Goal: Obtain resource: Obtain resource

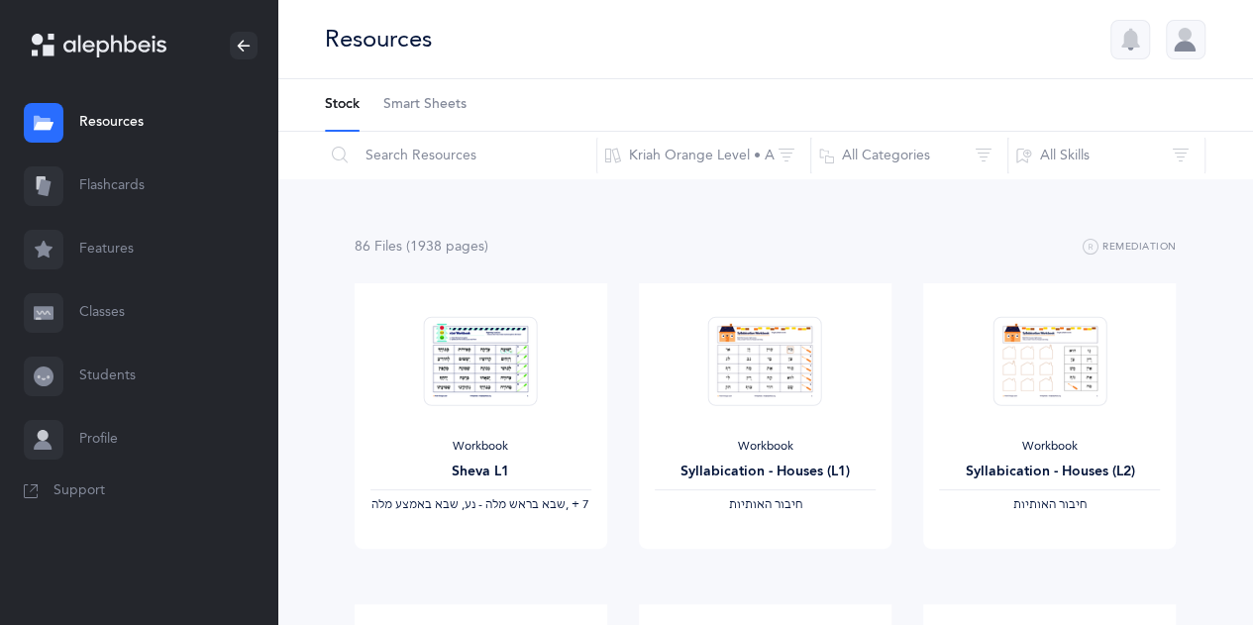
click at [135, 115] on link "Resources" at bounding box center [138, 122] width 277 height 63
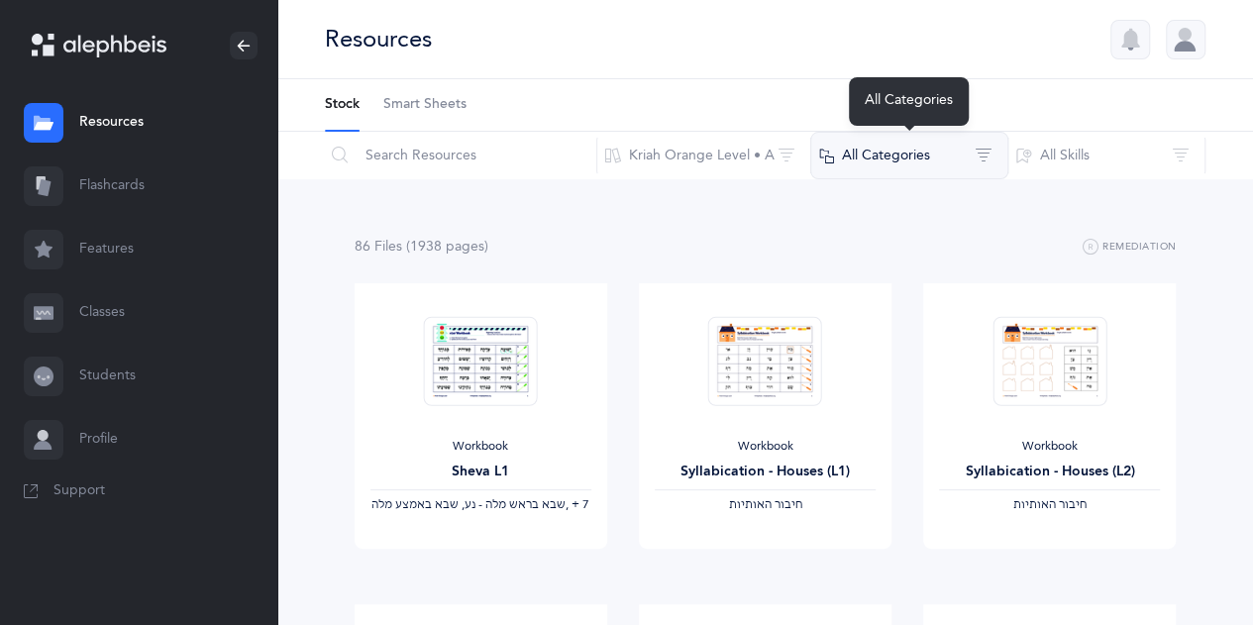
click at [993, 160] on button "All Categories" at bounding box center [909, 156] width 198 height 48
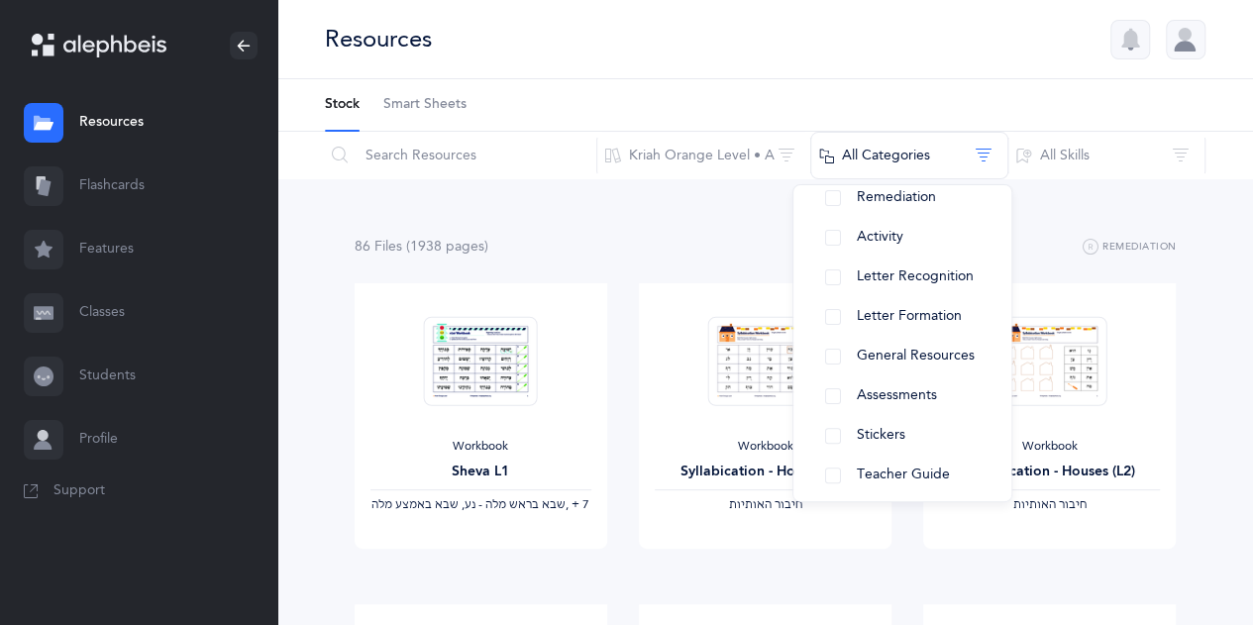
scroll to position [246, 0]
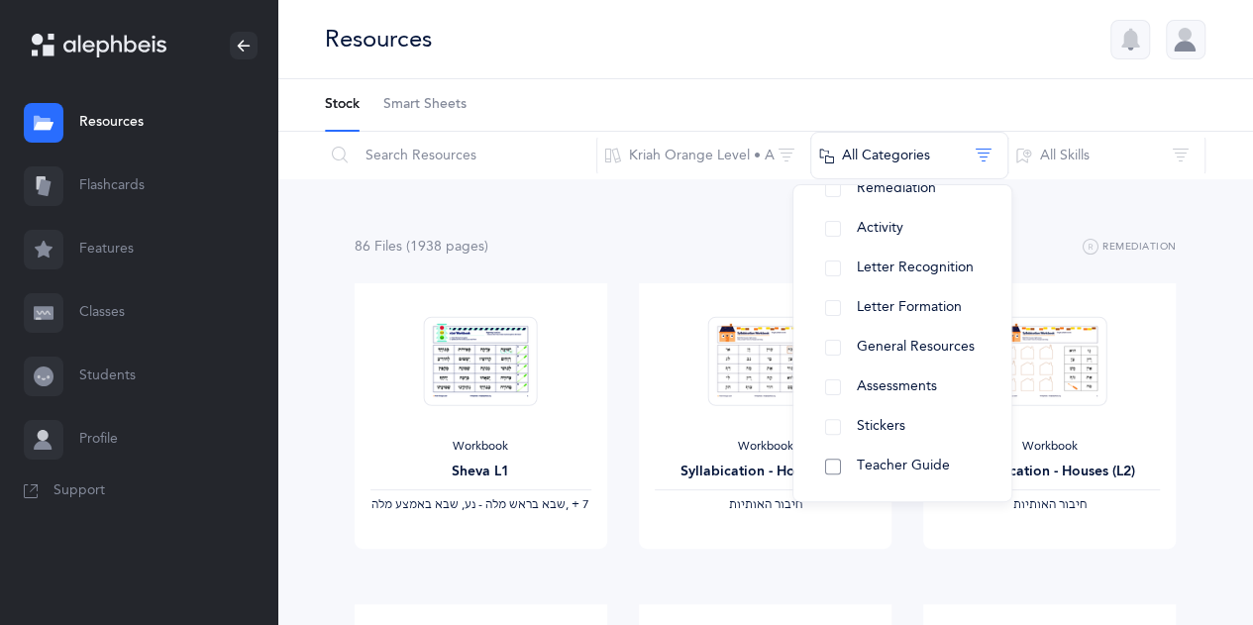
click at [911, 475] on button "Teacher Guide" at bounding box center [902, 467] width 186 height 40
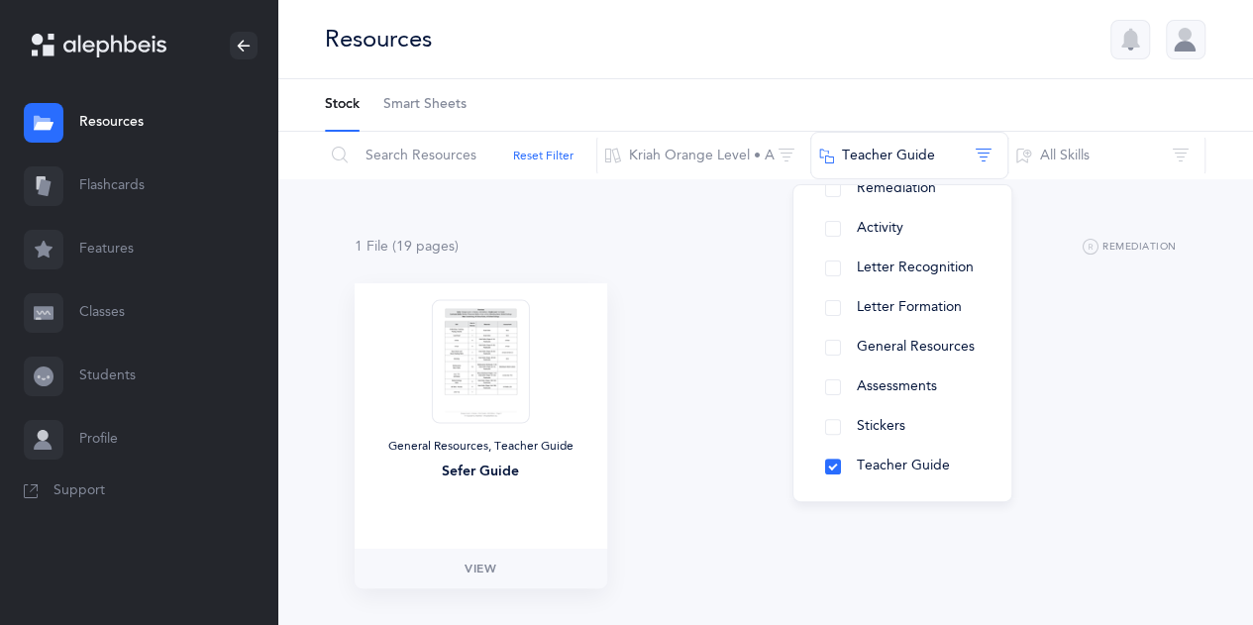
click at [505, 379] on img at bounding box center [480, 361] width 97 height 124
click at [475, 565] on span "View" at bounding box center [481, 569] width 32 height 18
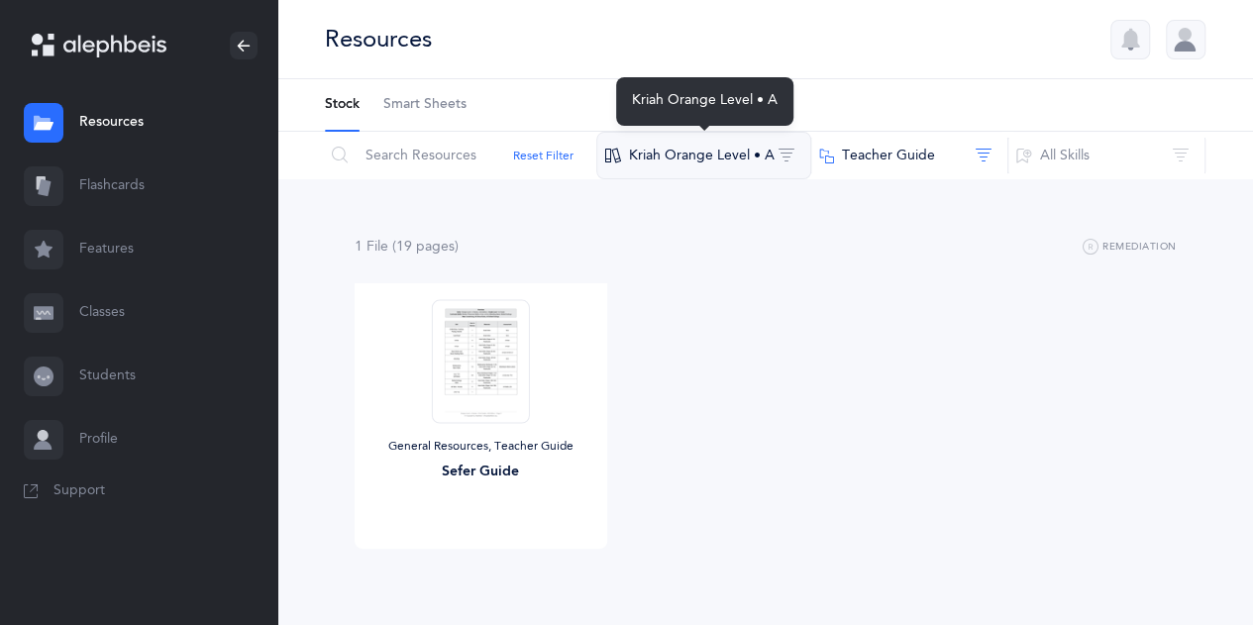
click at [753, 164] on button "Kriah Orange Level • A" at bounding box center [703, 156] width 215 height 48
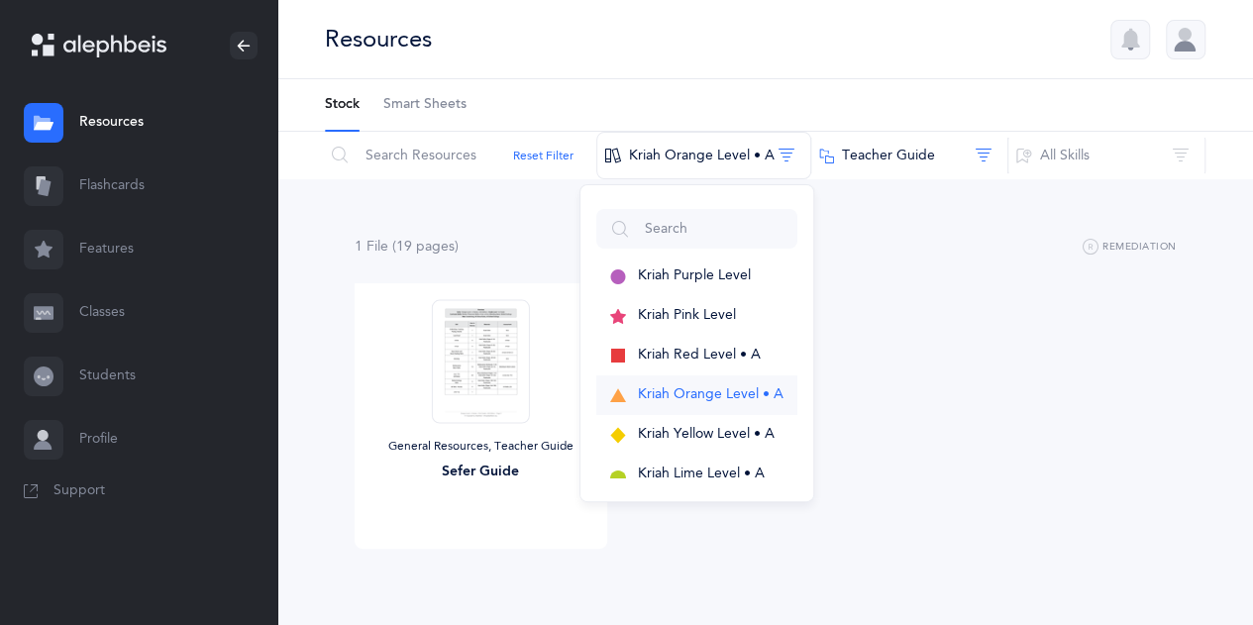
click at [734, 401] on span "Kriah Orange Level • A" at bounding box center [711, 394] width 146 height 16
click at [854, 358] on div "General Resources, Teacher Guide Sefer Guide View" at bounding box center [766, 443] width 854 height 321
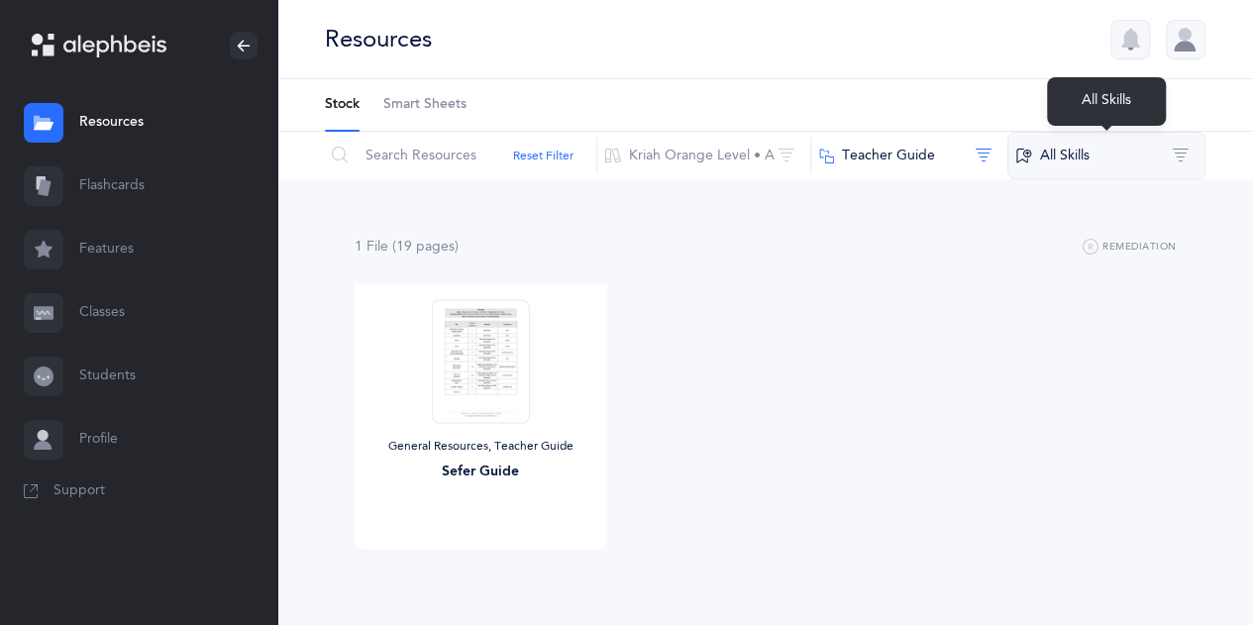
click at [1120, 169] on button "All Skills" at bounding box center [1106, 156] width 198 height 48
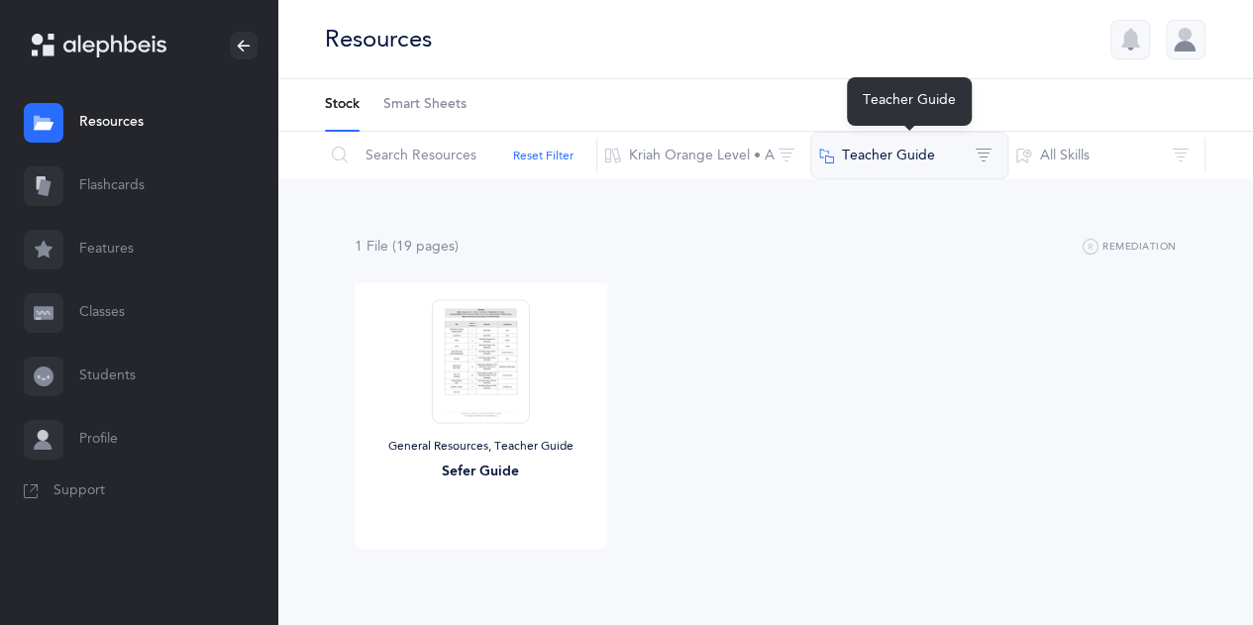
click at [969, 148] on button "Teacher Guide" at bounding box center [909, 156] width 198 height 48
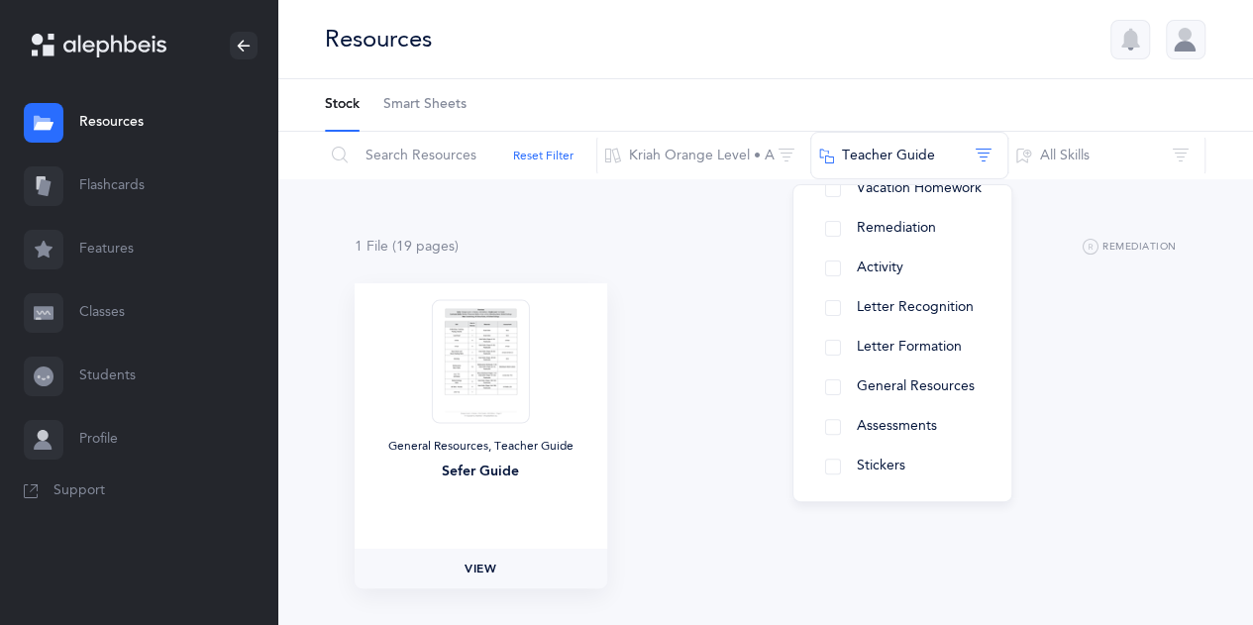
click at [491, 564] on span "View" at bounding box center [481, 569] width 32 height 18
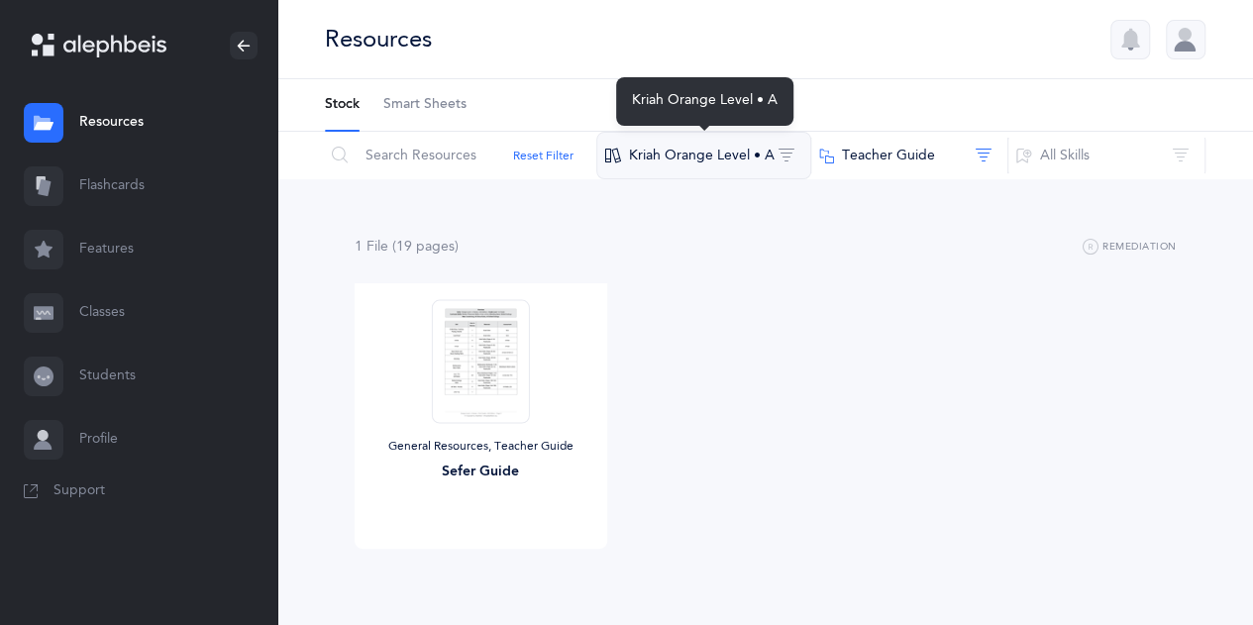
click at [761, 159] on button "Kriah Orange Level • A" at bounding box center [703, 156] width 215 height 48
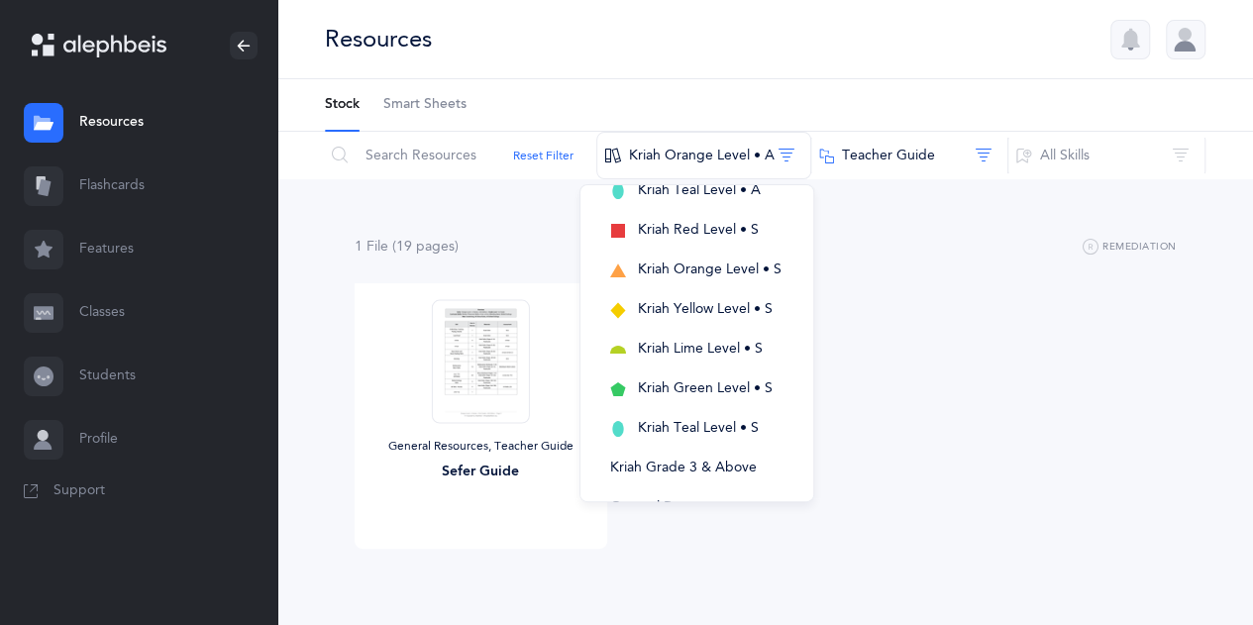
scroll to position [444, 0]
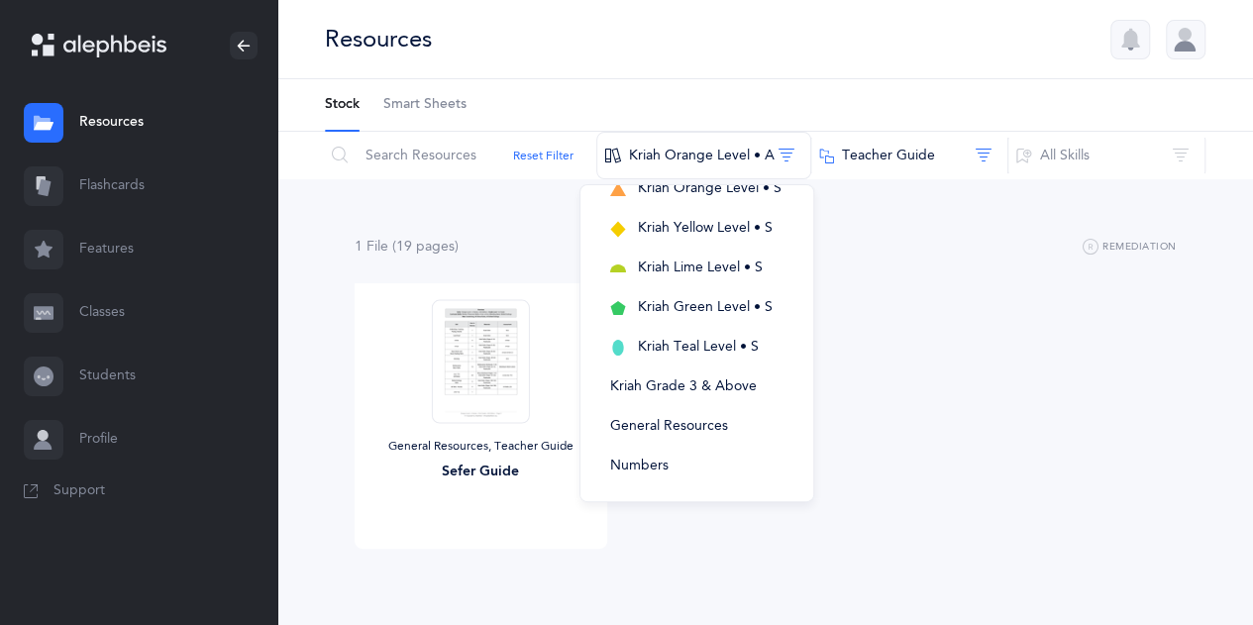
drag, startPoint x: 824, startPoint y: 427, endPoint x: 808, endPoint y: 207, distance: 220.5
click at [808, 207] on div "Kriah Purple Level Kriah Pink Level Kriah Red Level • A Kriah Orange Level • A …" at bounding box center [697, 343] width 235 height 318
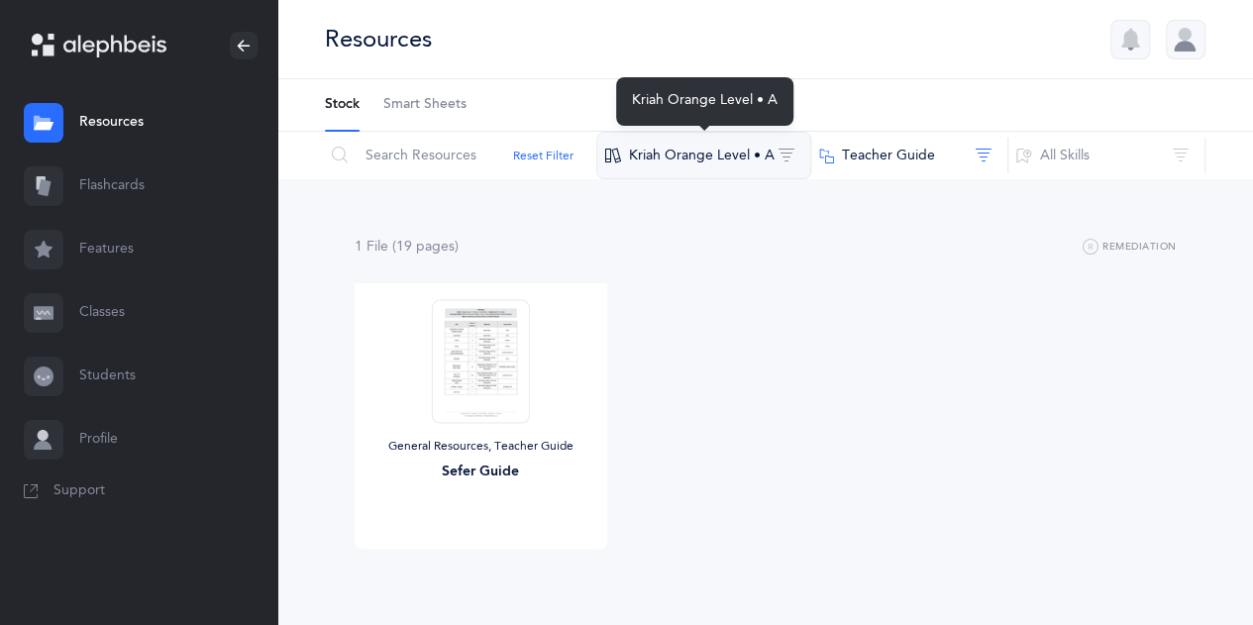
click at [787, 162] on button "Kriah Orange Level • A" at bounding box center [703, 156] width 215 height 48
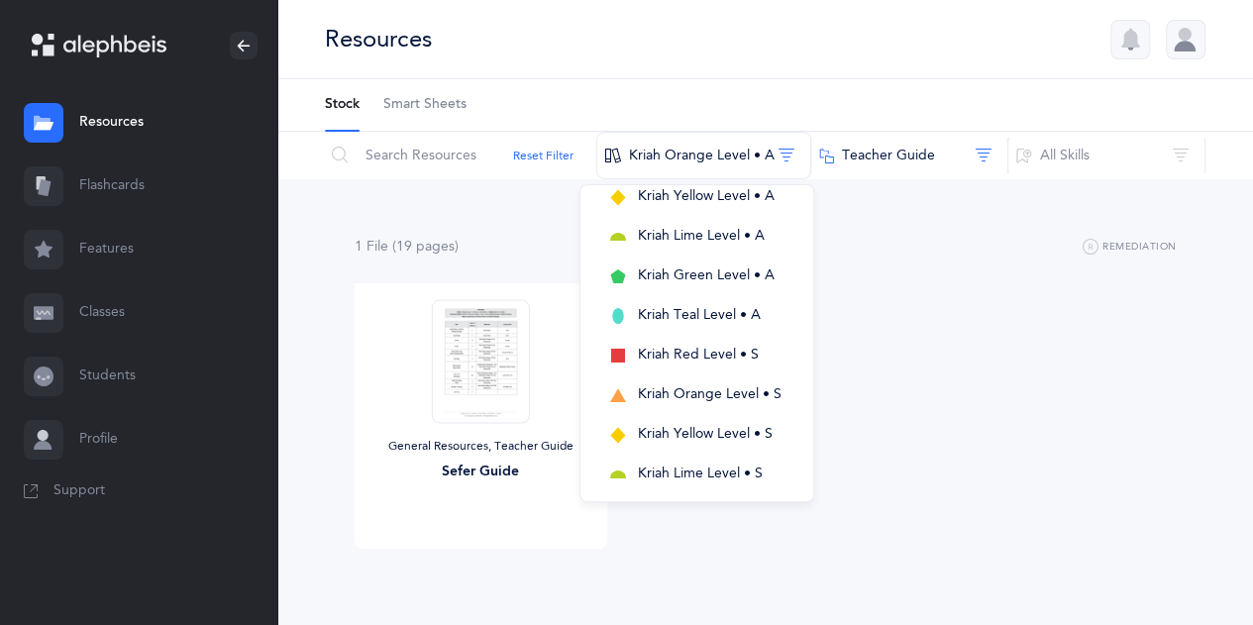
scroll to position [277, 0]
click at [726, 343] on button "Kriah Orange Level • S" at bounding box center [696, 356] width 201 height 40
click at [477, 396] on img at bounding box center [480, 361] width 97 height 124
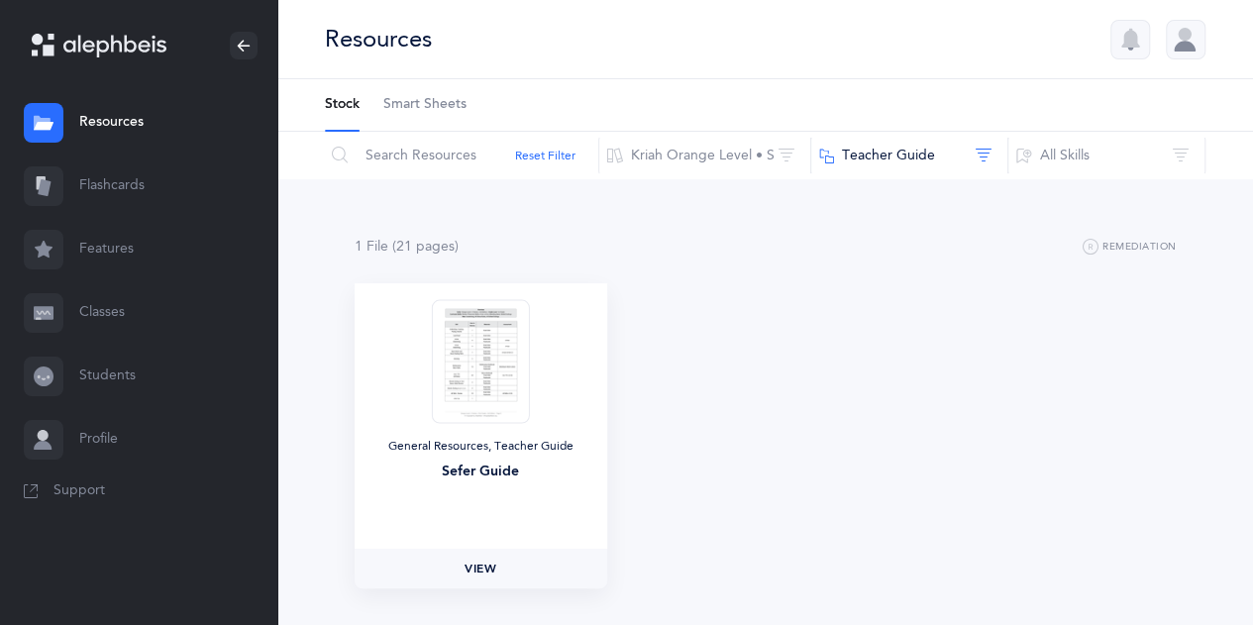
click at [470, 577] on span "View" at bounding box center [481, 569] width 32 height 18
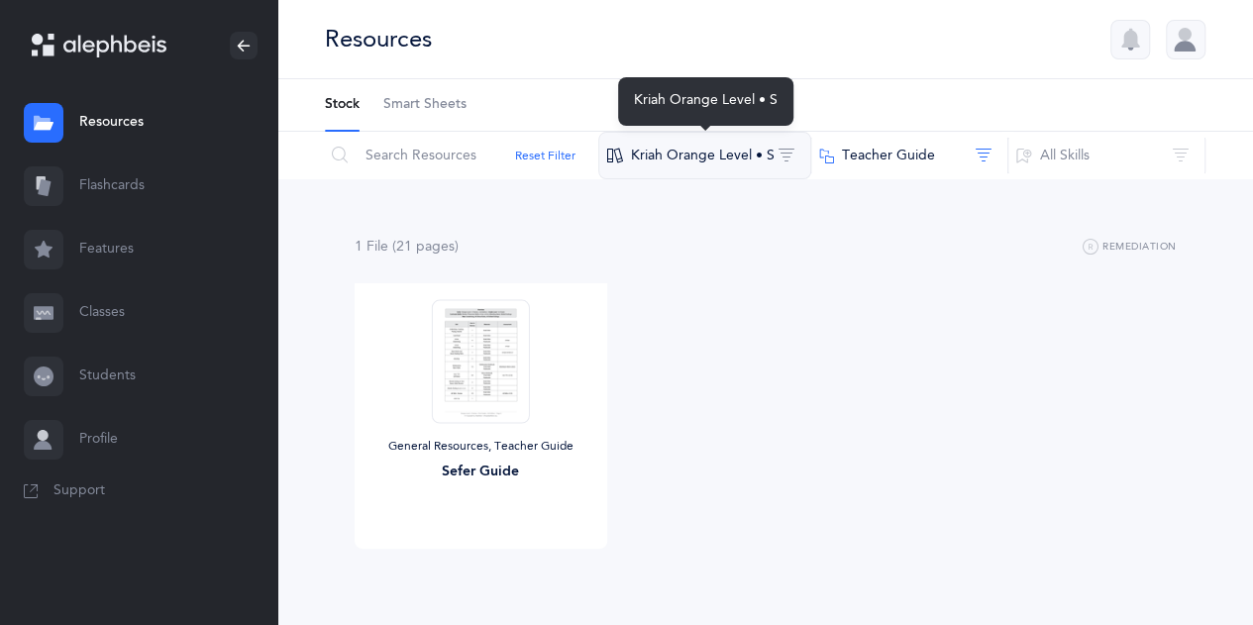
click at [693, 167] on button "Kriah Orange Level • S" at bounding box center [704, 156] width 213 height 48
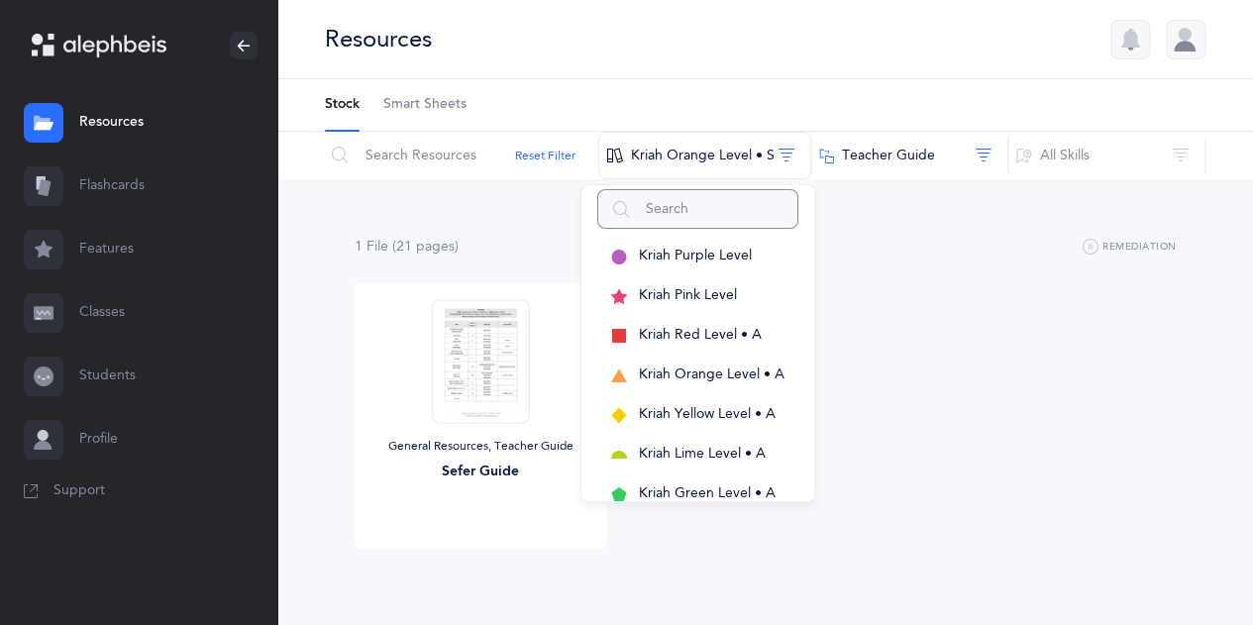
scroll to position [0, 0]
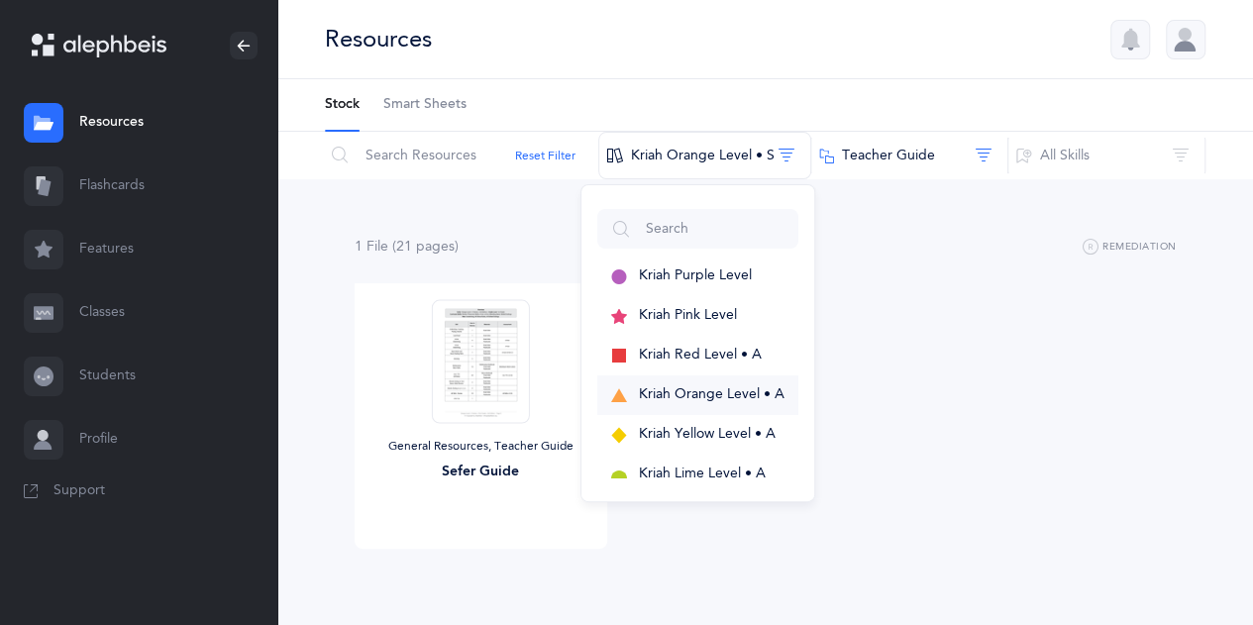
click at [764, 399] on span "Kriah Orange Level • A" at bounding box center [712, 394] width 146 height 16
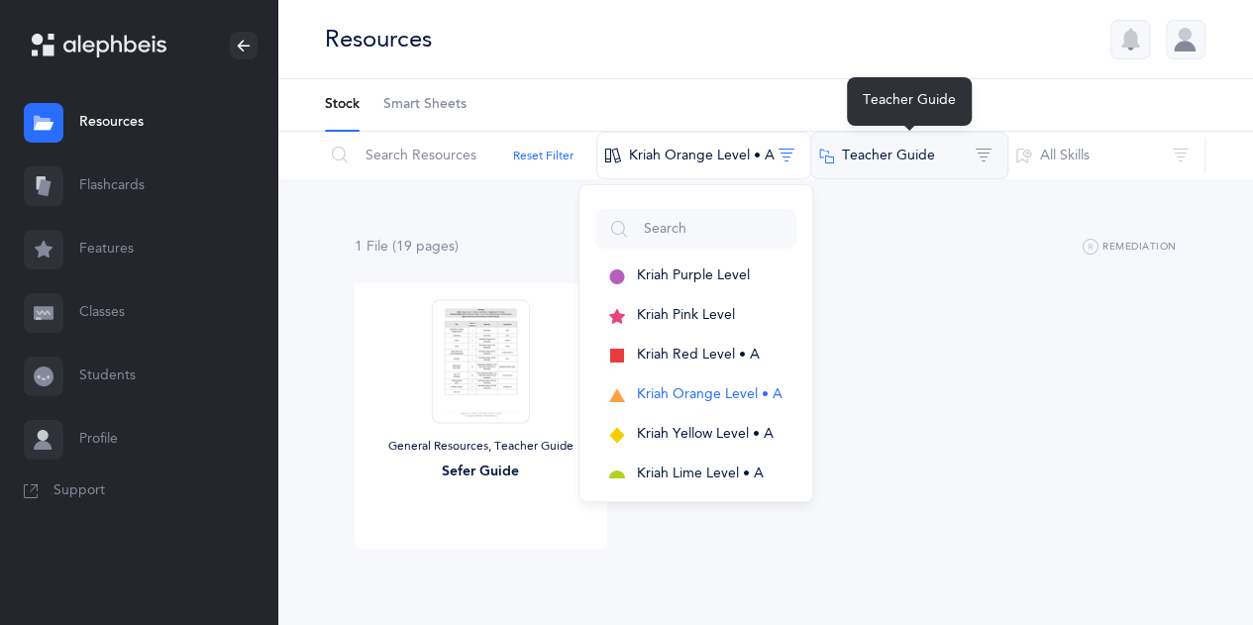
click at [935, 138] on button "Teacher Guide" at bounding box center [909, 156] width 198 height 48
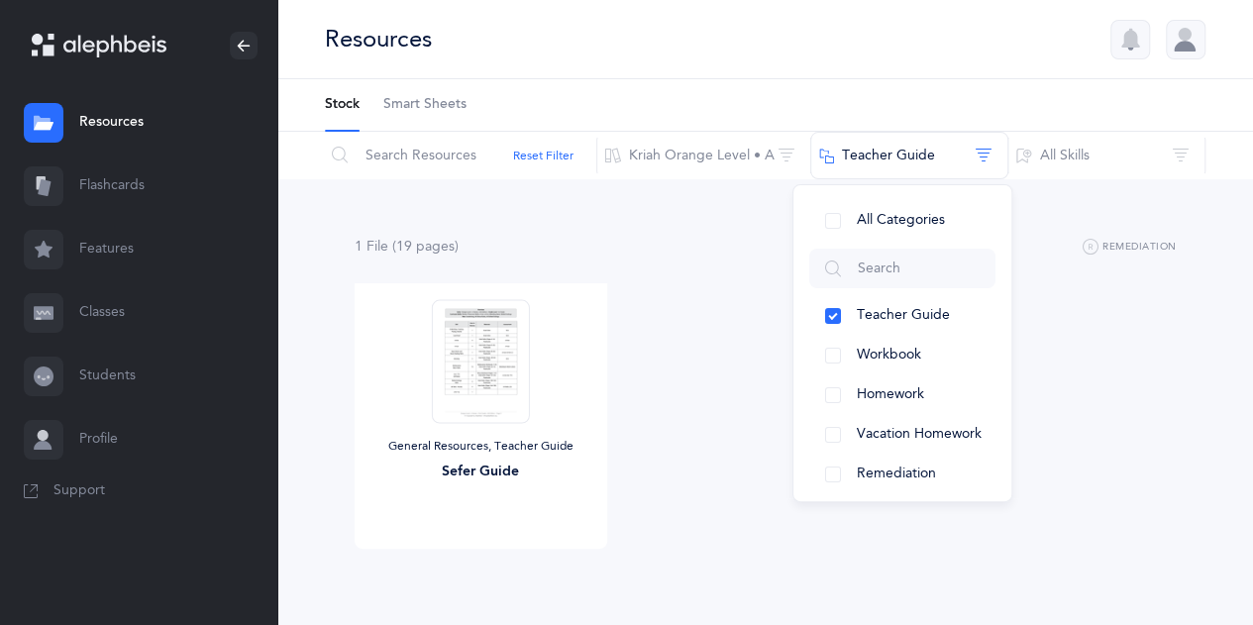
click at [764, 270] on div "1 File (19 page s ) Remediation General Resources, Teacher Guide Sefer Guide Vi…" at bounding box center [766, 419] width 822 height 369
click at [125, 391] on link "Students" at bounding box center [138, 376] width 277 height 63
